Goal: Find specific page/section: Find specific page/section

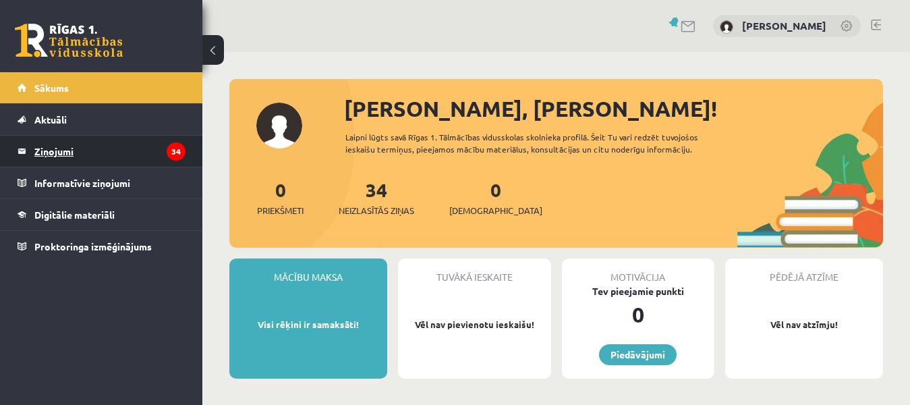
click at [87, 150] on legend "Ziņojumi 34" at bounding box center [109, 151] width 151 height 31
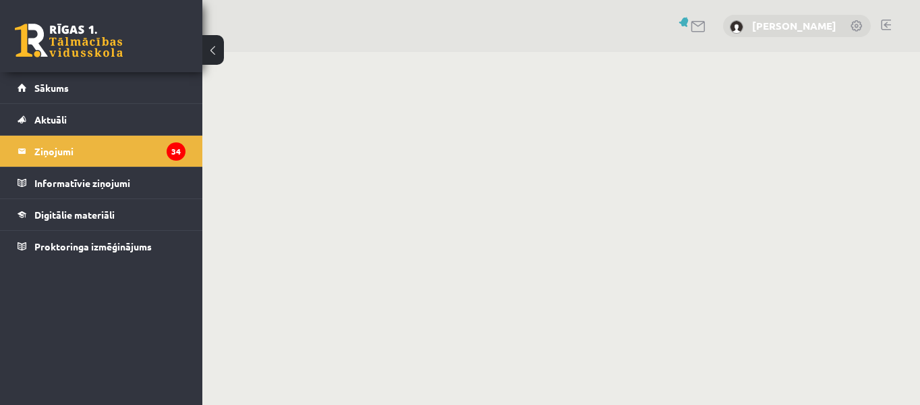
click at [808, 22] on link "[PERSON_NAME]" at bounding box center [794, 25] width 84 height 13
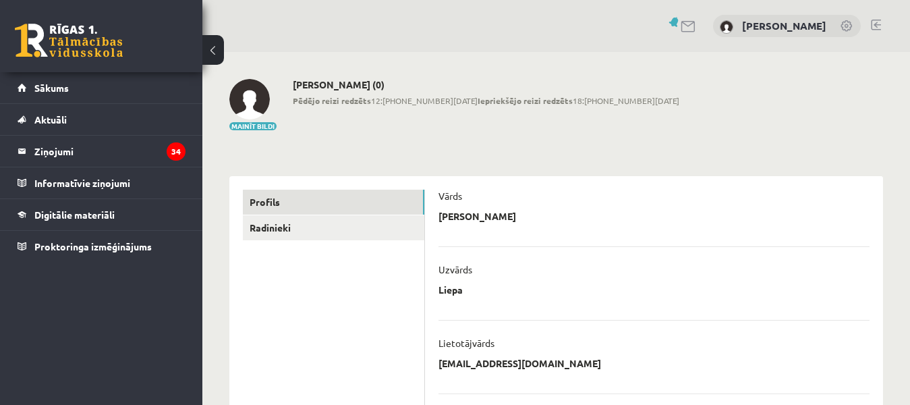
scroll to position [67, 0]
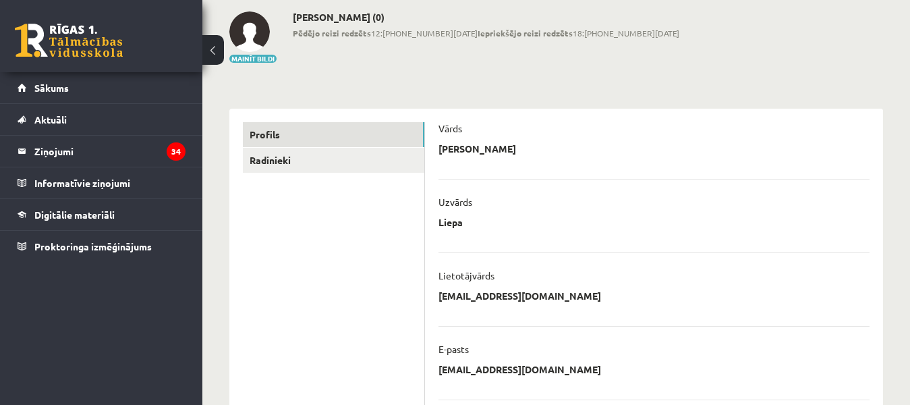
click at [58, 40] on link at bounding box center [69, 41] width 108 height 34
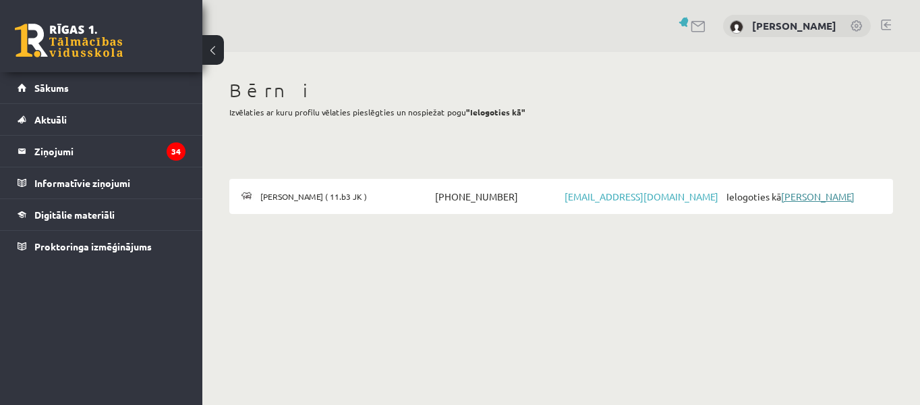
click at [820, 195] on link "Alise Stūriņa" at bounding box center [818, 196] width 74 height 12
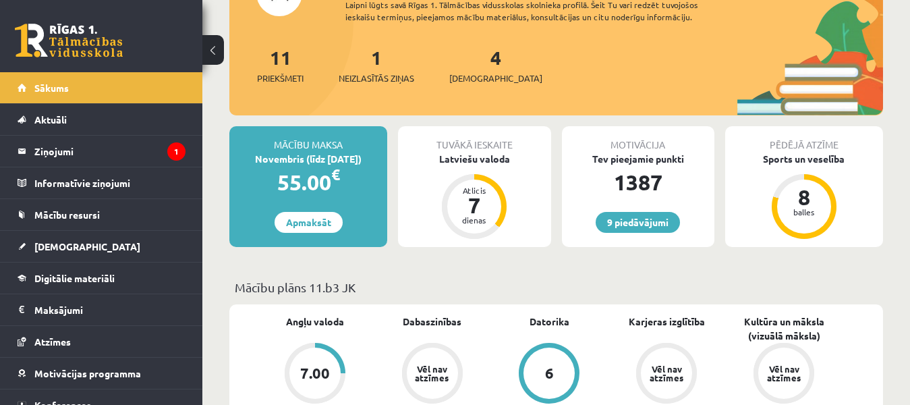
scroll to position [202, 0]
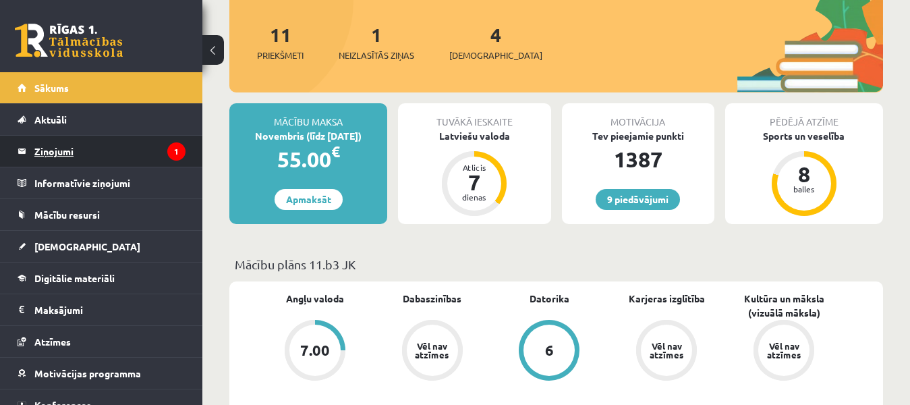
click at [142, 150] on legend "Ziņojumi 1" at bounding box center [109, 151] width 151 height 31
